Goal: Information Seeking & Learning: Check status

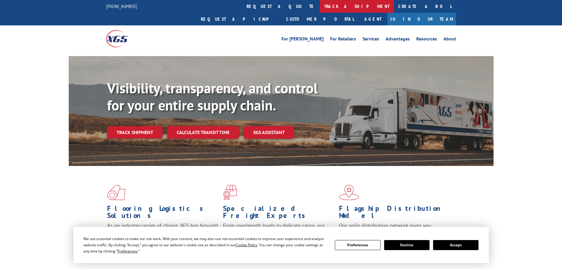
click at [320, 7] on link "track a shipment" at bounding box center [357, 6] width 74 height 13
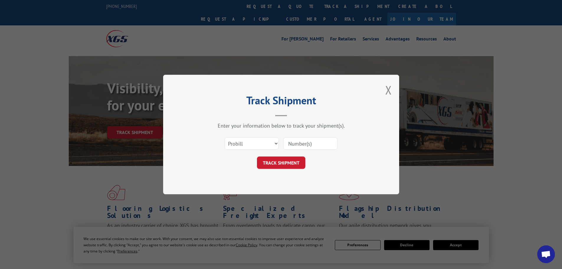
paste input "16755660"
type input "16755660"
click at [285, 164] on button "TRACK SHIPMENT" at bounding box center [281, 162] width 48 height 12
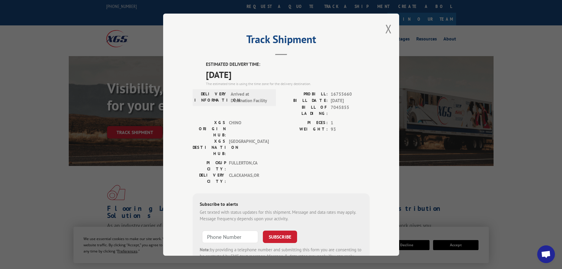
drag, startPoint x: 203, startPoint y: 60, endPoint x: 257, endPoint y: 74, distance: 55.8
click at [257, 74] on div "Track Shipment ESTIMATED DELIVERY TIME: [DATE] The estimated time is using the …" at bounding box center [281, 135] width 236 height 242
copy div "ESTIMATED DELIVERY TIME: [DATE]"
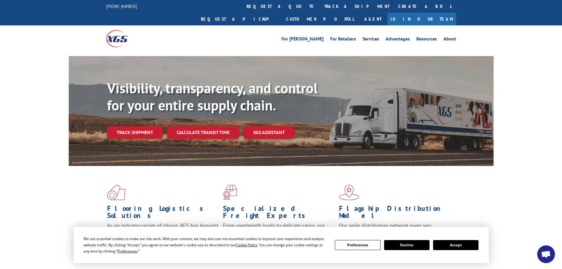
click at [452, 244] on button "Accept" at bounding box center [455, 245] width 45 height 10
